Goal: Navigation & Orientation: Understand site structure

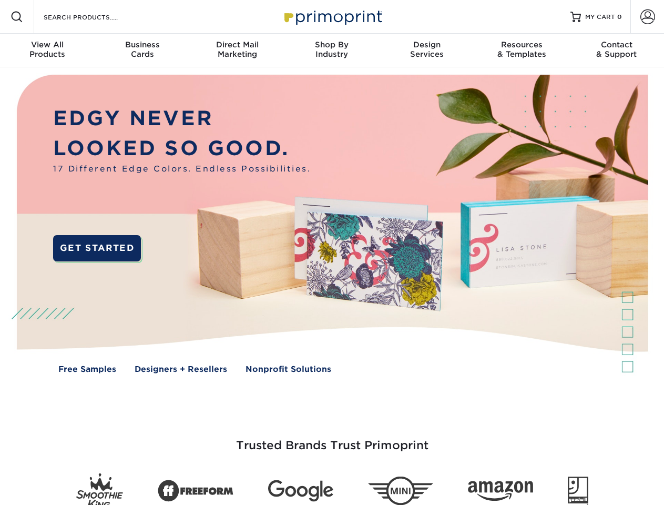
click at [332, 253] on img at bounding box center [332, 231] width 658 height 329
click at [17, 17] on span at bounding box center [17, 17] width 13 height 13
click at [648, 17] on span at bounding box center [648, 16] width 15 height 15
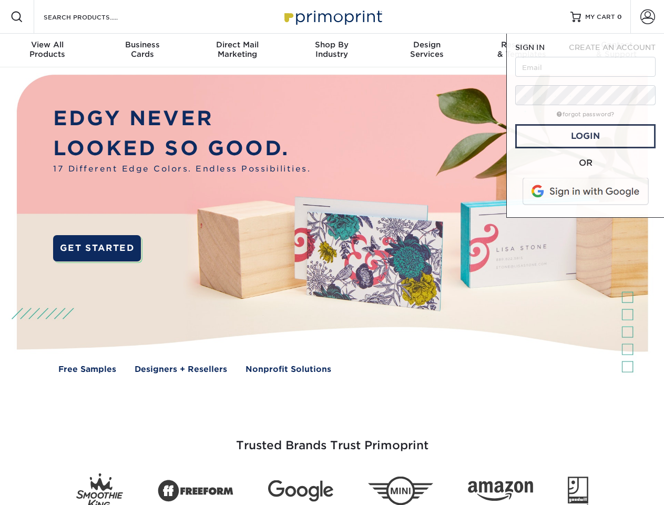
click at [47, 51] on div "View All Products" at bounding box center [47, 49] width 95 height 19
click at [142, 51] on div "Business Cards" at bounding box center [142, 49] width 95 height 19
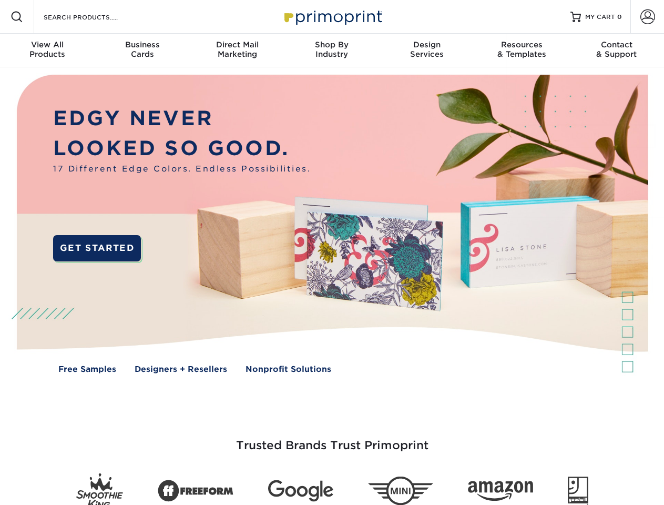
click at [237, 51] on div "Direct Mail Marketing" at bounding box center [237, 49] width 95 height 19
click at [332, 51] on div "Shop By Industry" at bounding box center [332, 49] width 95 height 19
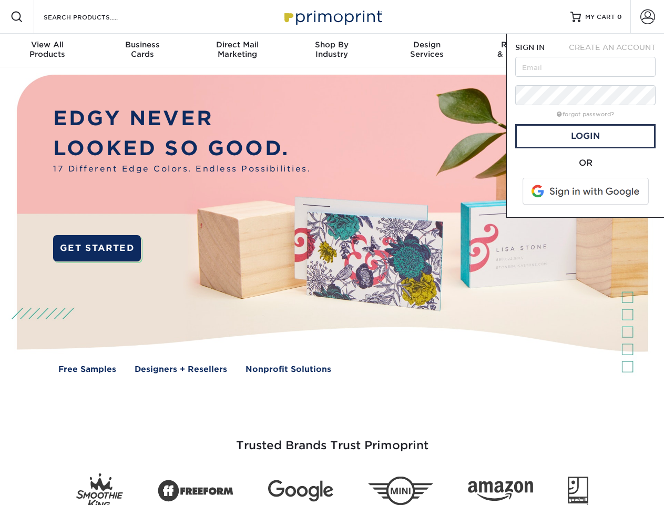
click at [427, 51] on div "Design Services" at bounding box center [427, 49] width 95 height 19
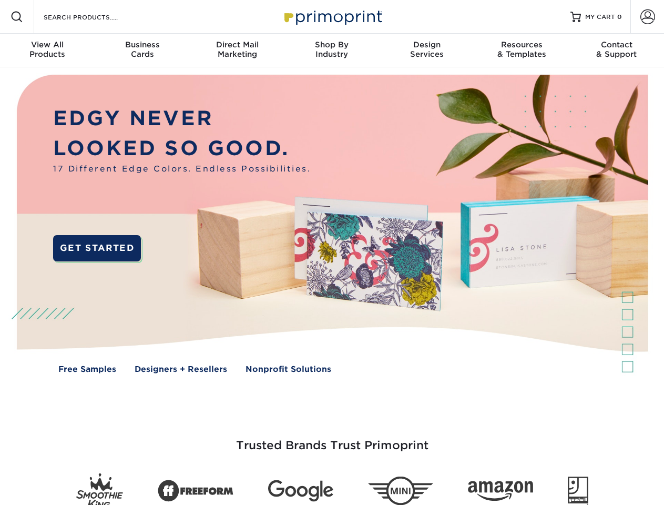
click at [522, 51] on span "SIGN IN" at bounding box center [530, 47] width 29 height 8
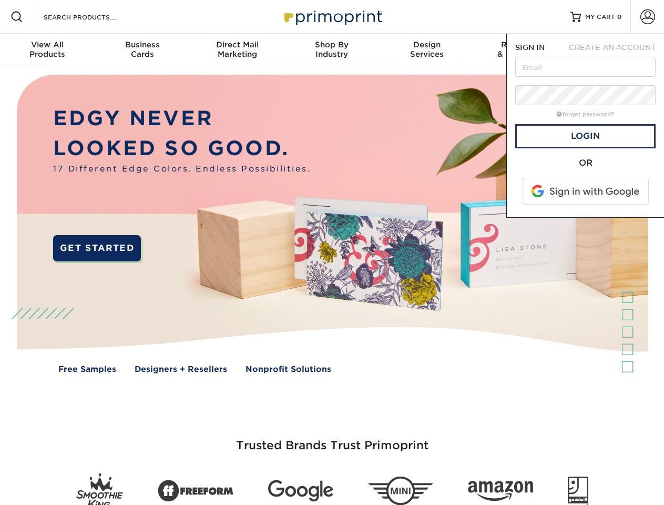
click at [617, 51] on div "Contact & Support" at bounding box center [617, 49] width 95 height 19
